Goal: Check status: Check status

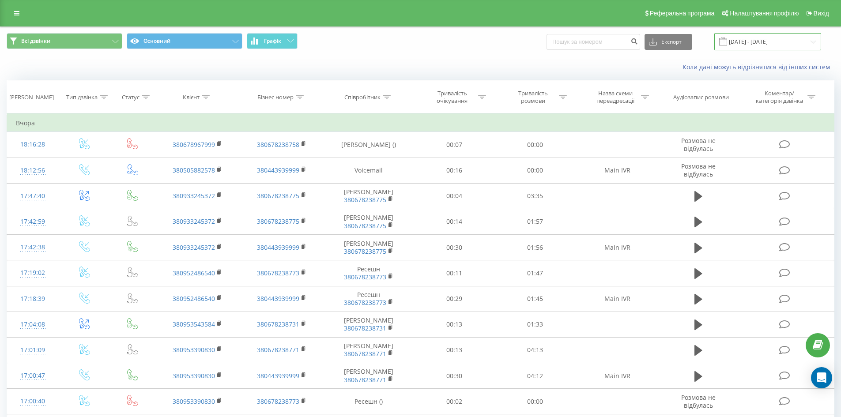
click at [756, 44] on input "[DATE] - [DATE]" at bounding box center [767, 41] width 107 height 17
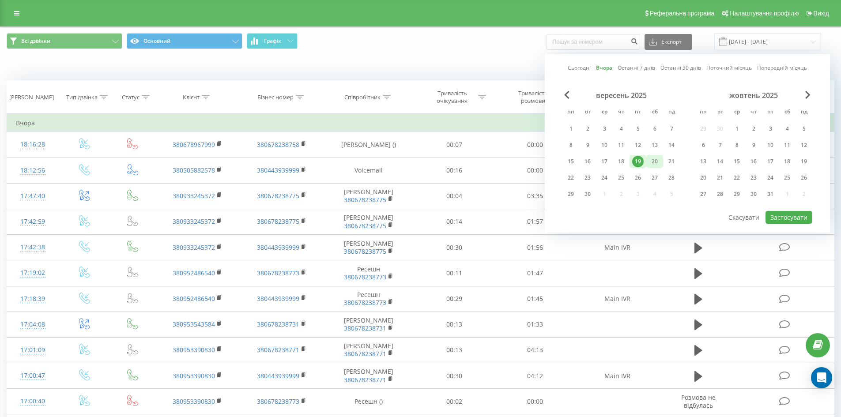
click at [655, 164] on div "20" at bounding box center [654, 161] width 11 height 11
click at [786, 218] on button "Застосувати" at bounding box center [788, 217] width 47 height 13
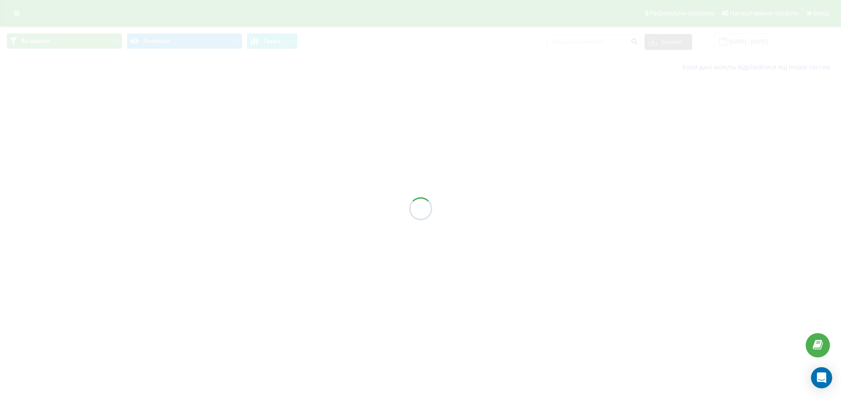
type input "20.09.2025 - 20.09.2025"
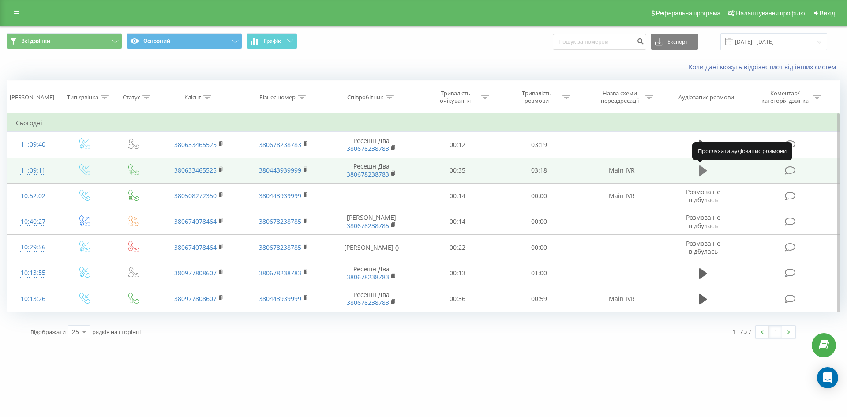
click at [706, 169] on icon at bounding box center [704, 171] width 8 height 12
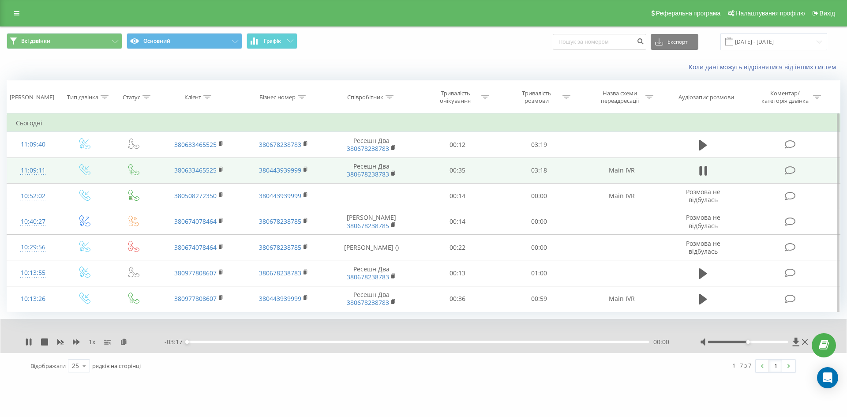
click at [773, 343] on div at bounding box center [748, 342] width 80 height 3
drag, startPoint x: 774, startPoint y: 347, endPoint x: 785, endPoint y: 349, distance: 11.2
click at [785, 343] on div at bounding box center [748, 342] width 80 height 3
click at [472, 343] on div "02:01" at bounding box center [418, 342] width 462 height 3
click at [477, 343] on div "02:02" at bounding box center [418, 342] width 462 height 3
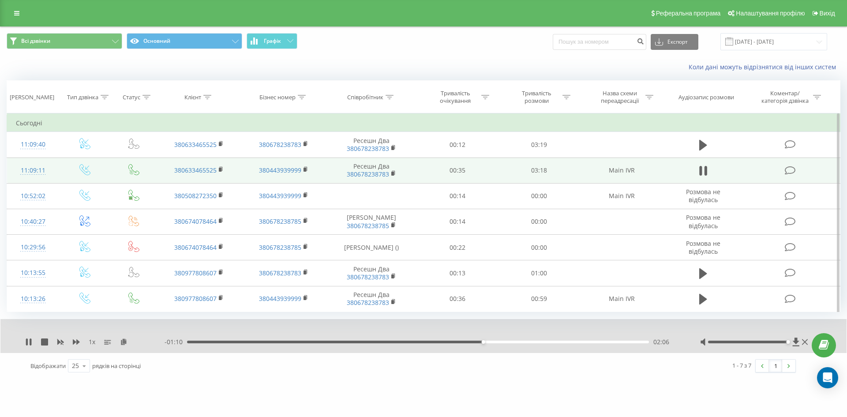
click at [487, 343] on div "02:06" at bounding box center [418, 342] width 462 height 3
click at [493, 343] on div "02:10" at bounding box center [418, 342] width 462 height 3
click at [486, 343] on div "02:13" at bounding box center [418, 342] width 462 height 3
click at [523, 346] on div "- 00:48 02:29 02:29" at bounding box center [422, 342] width 514 height 9
click at [524, 343] on div "02:23" at bounding box center [418, 342] width 462 height 3
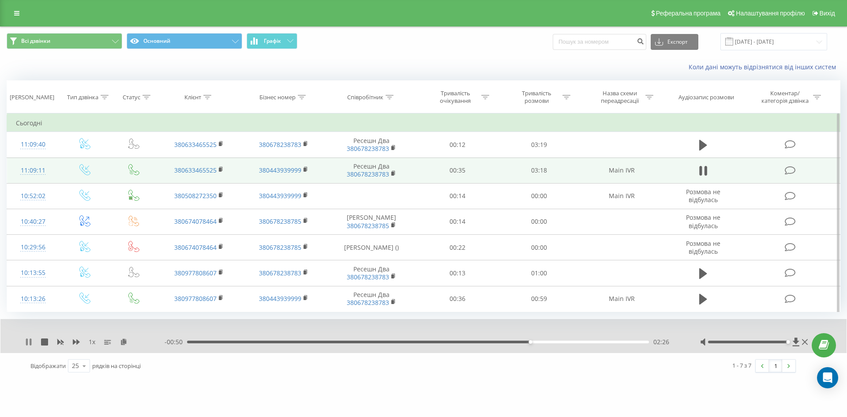
click at [28, 346] on icon at bounding box center [28, 342] width 7 height 7
click at [27, 346] on icon at bounding box center [28, 342] width 5 height 7
click at [516, 343] on div "02:28" at bounding box center [418, 342] width 462 height 3
click at [27, 346] on icon at bounding box center [27, 342] width 2 height 7
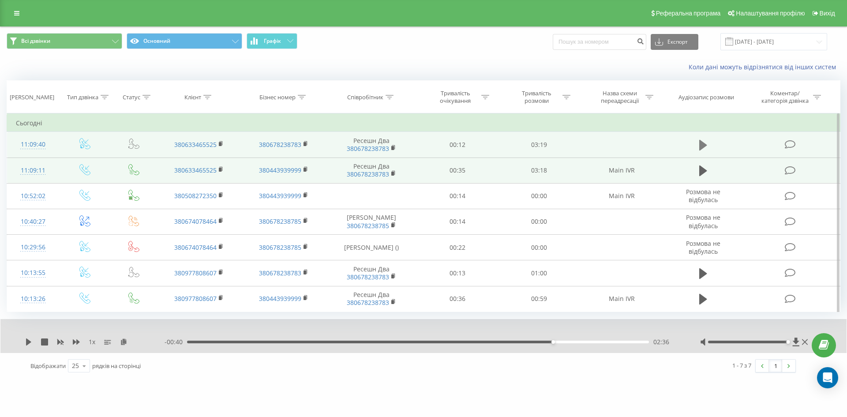
click at [698, 143] on button at bounding box center [703, 145] width 13 height 13
click at [200, 343] on div "00:05" at bounding box center [418, 342] width 462 height 3
click at [484, 343] on div "02:08" at bounding box center [418, 342] width 462 height 3
click at [491, 343] on div "02:10" at bounding box center [418, 342] width 462 height 3
click at [29, 346] on icon at bounding box center [28, 342] width 7 height 7
